Goal: Task Accomplishment & Management: Use online tool/utility

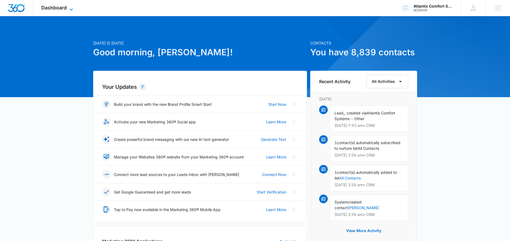
click at [73, 7] on icon at bounding box center [71, 9] width 6 height 6
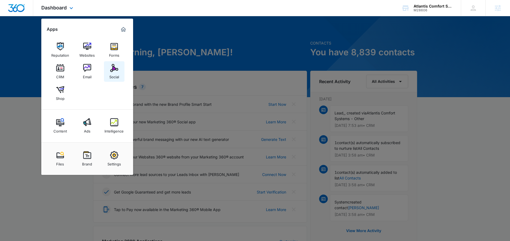
click at [116, 70] on img at bounding box center [114, 68] width 8 height 8
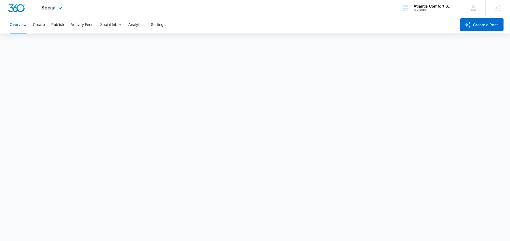
scroll to position [1, 0]
click at [40, 26] on button "Create" at bounding box center [39, 24] width 12 height 17
click at [59, 23] on button "Publish" at bounding box center [57, 24] width 13 height 17
click at [45, 42] on button "Schedules" at bounding box center [41, 41] width 18 height 15
click at [42, 23] on button "Create" at bounding box center [39, 24] width 12 height 17
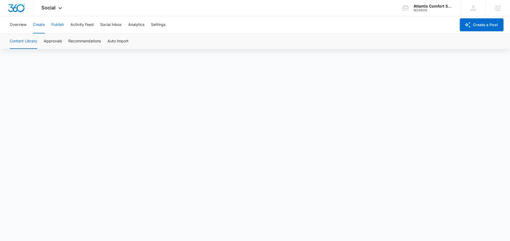
click at [62, 24] on button "Publish" at bounding box center [57, 24] width 13 height 17
click at [40, 26] on button "Create" at bounding box center [39, 24] width 12 height 17
click at [55, 41] on button "Approvals" at bounding box center [53, 41] width 18 height 15
click at [26, 40] on button "Content Library" at bounding box center [24, 41] width 28 height 15
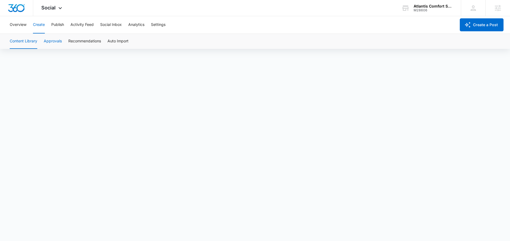
click at [49, 43] on button "Approvals" at bounding box center [53, 41] width 18 height 15
click at [60, 8] on icon at bounding box center [60, 9] width 6 height 6
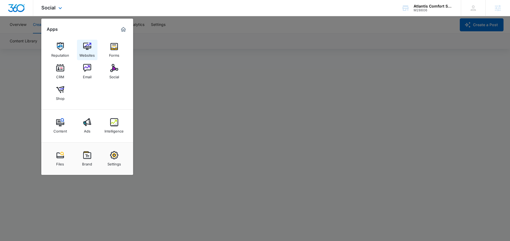
click at [87, 52] on div "Websites" at bounding box center [86, 54] width 15 height 7
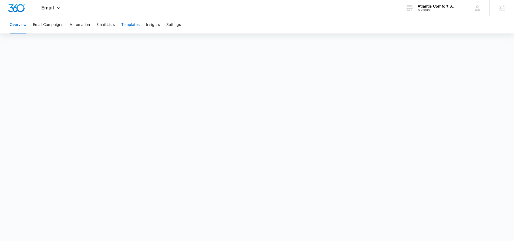
click at [133, 23] on button "Templates" at bounding box center [130, 24] width 18 height 17
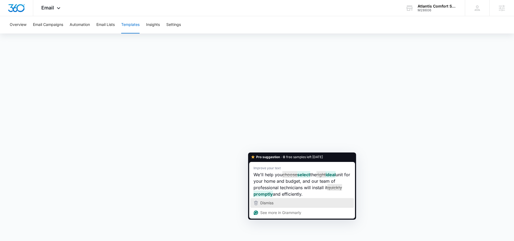
click at [268, 204] on span "Dismiss" at bounding box center [266, 203] width 13 height 5
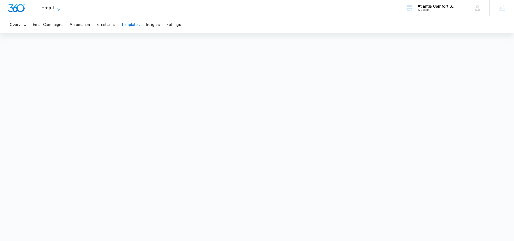
click at [55, 9] on icon at bounding box center [58, 9] width 6 height 6
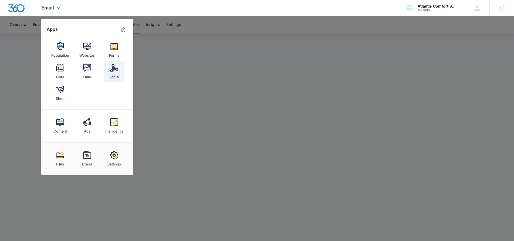
click at [121, 72] on link "Social" at bounding box center [114, 71] width 21 height 21
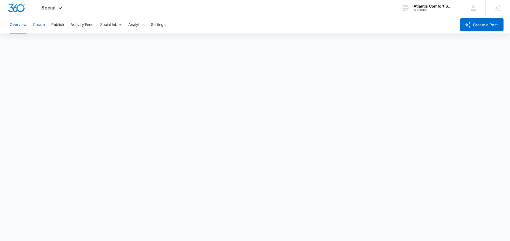
click at [43, 25] on button "Create" at bounding box center [39, 24] width 12 height 17
click at [58, 26] on button "Publish" at bounding box center [57, 24] width 13 height 17
click at [43, 25] on button "Create" at bounding box center [39, 24] width 12 height 17
click at [55, 39] on button "Approvals" at bounding box center [53, 41] width 18 height 15
